Goal: Information Seeking & Learning: Find specific fact

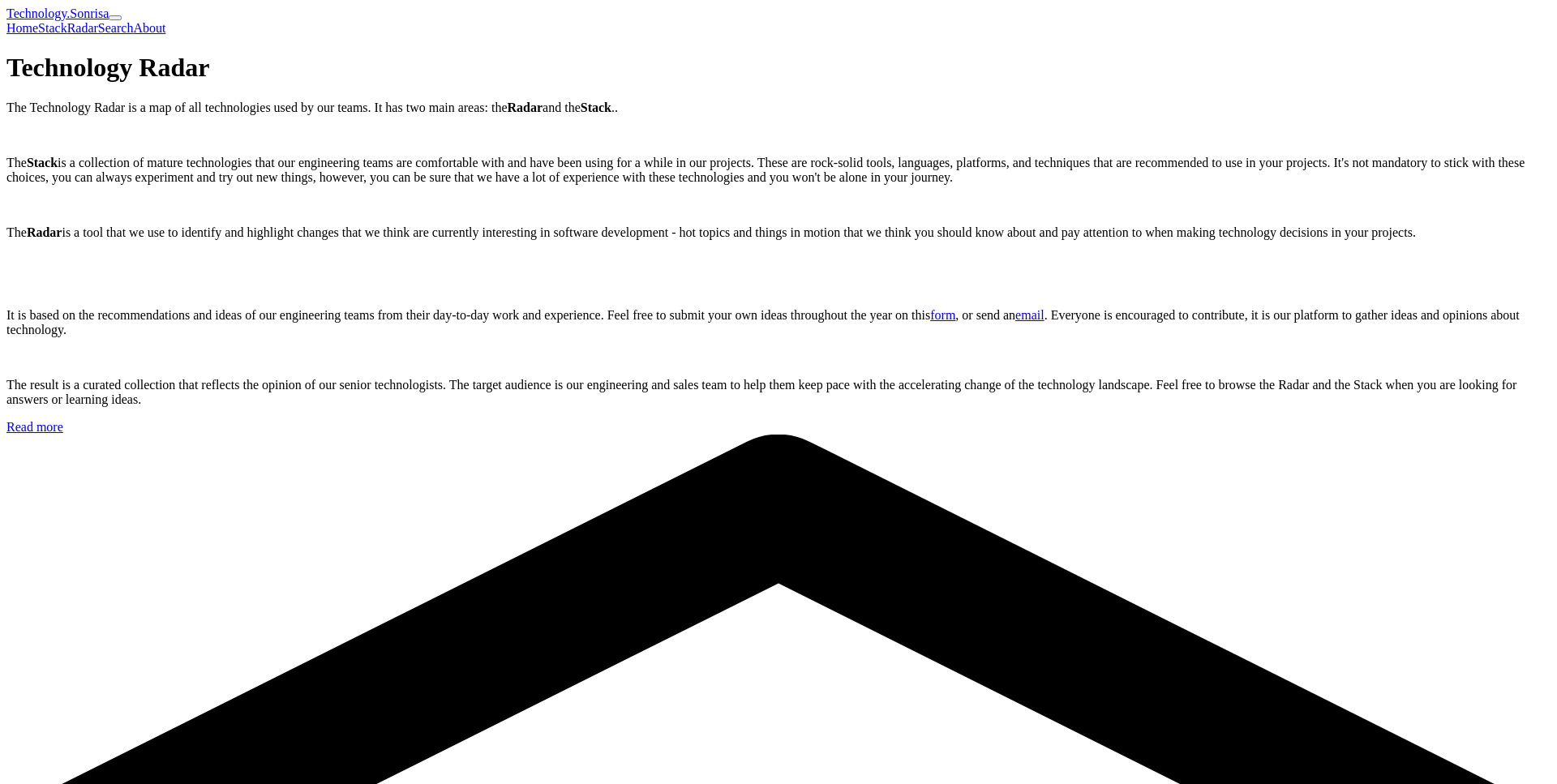
click at [134, 32] on link "Search" at bounding box center [116, 28] width 35 height 14
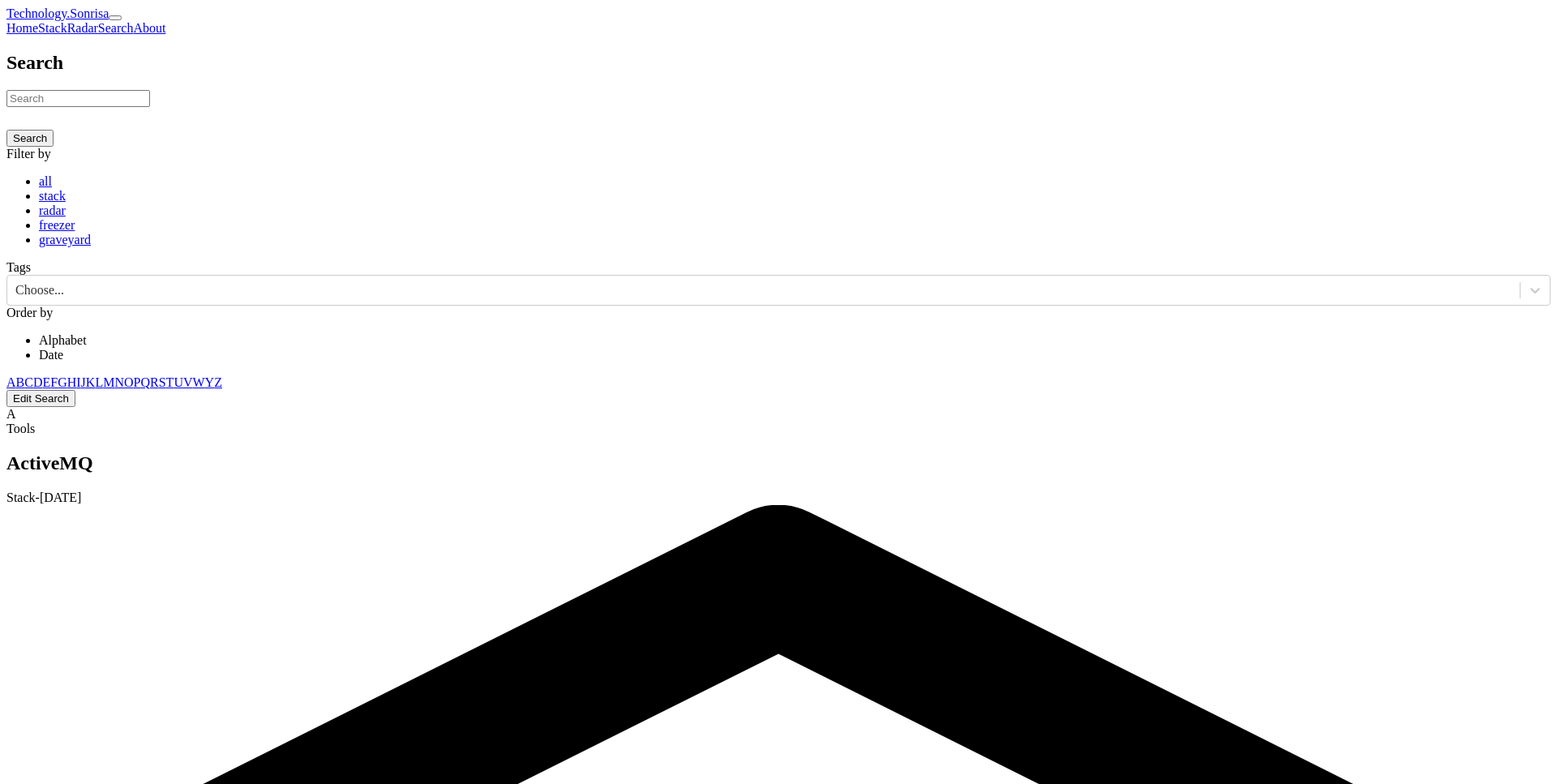
click at [676, 172] on div "Search Search Filter by all stack radar freezer graveyard Tags Choose... Order …" at bounding box center [778, 207] width 1545 height 310
click at [150, 107] on input at bounding box center [78, 99] width 144 height 17
type input "locofy"
click at [53, 146] on button "Search" at bounding box center [30, 138] width 47 height 17
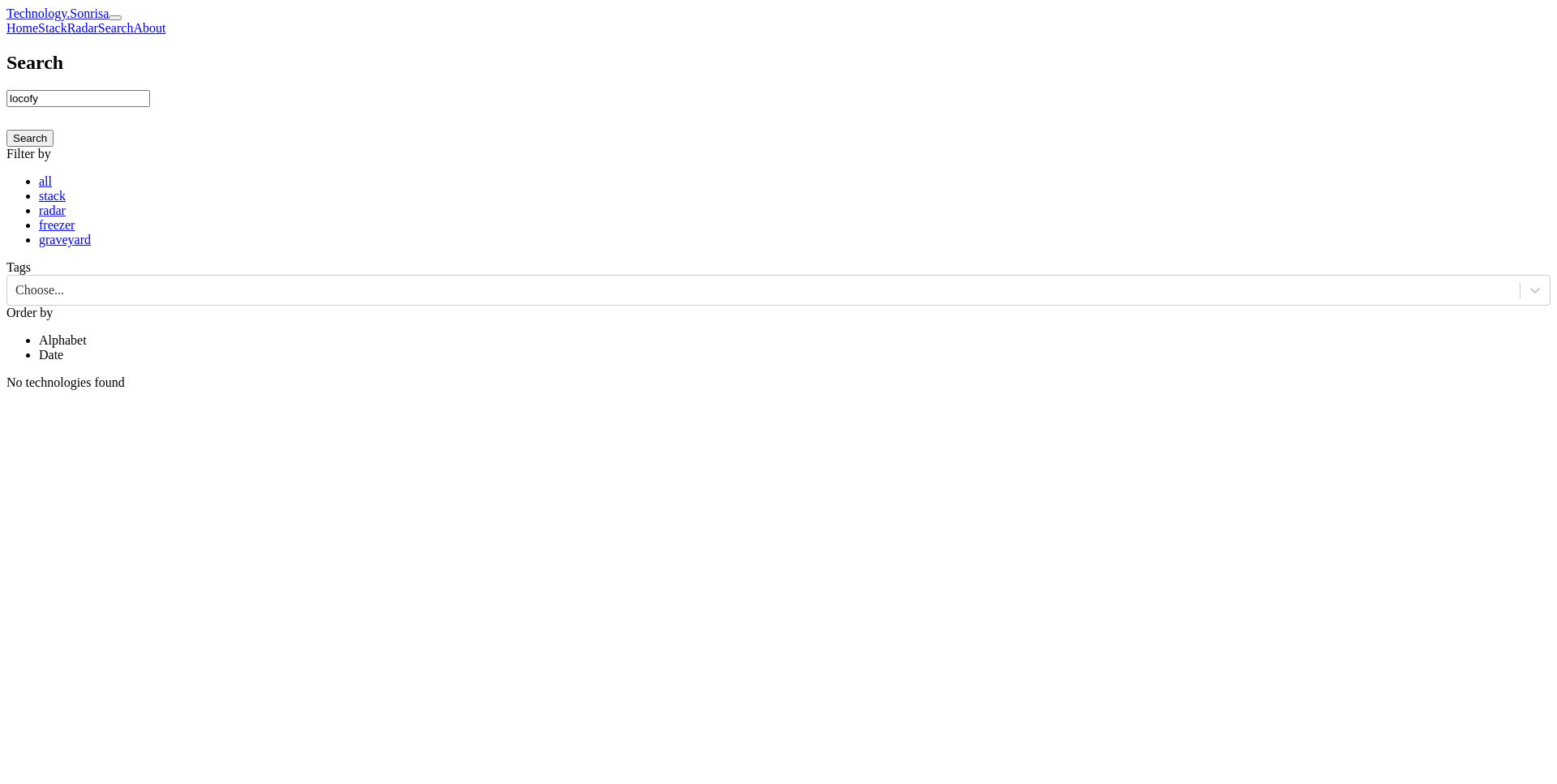
drag, startPoint x: 1489, startPoint y: 366, endPoint x: 686, endPoint y: 161, distance: 828.8
click at [150, 107] on input "locofy" at bounding box center [78, 99] width 144 height 17
type input "locofy"
click at [7, 130] on button "Search" at bounding box center [30, 138] width 47 height 17
click at [53, 146] on button "Search" at bounding box center [30, 138] width 47 height 17
